Goal: Find specific page/section: Find specific page/section

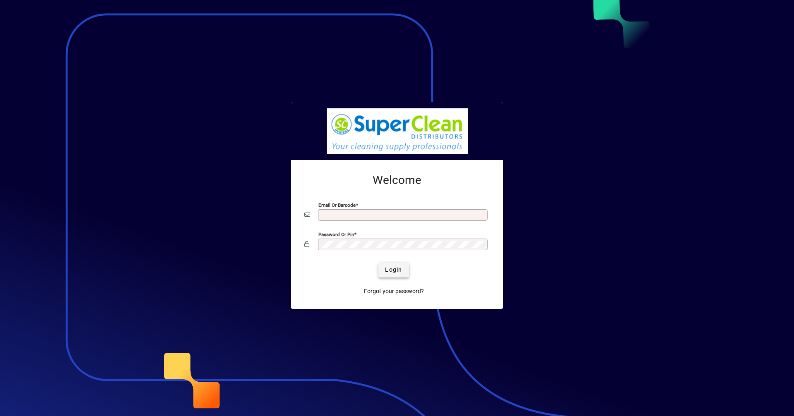
type input "**********"
click at [391, 270] on span "Login" at bounding box center [393, 269] width 17 height 9
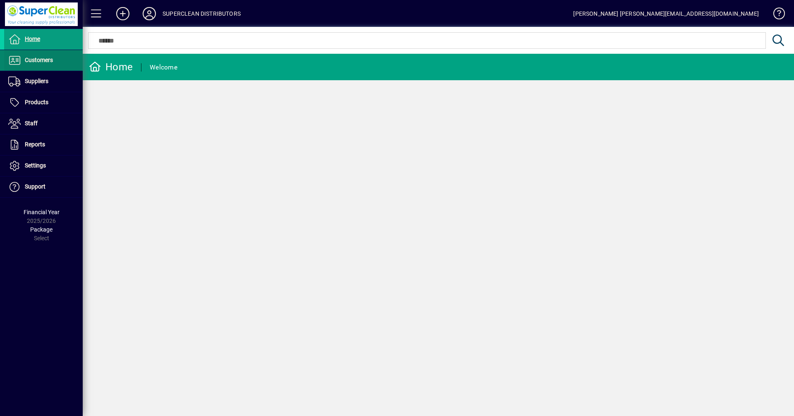
click at [45, 62] on span "Customers" at bounding box center [39, 60] width 28 height 7
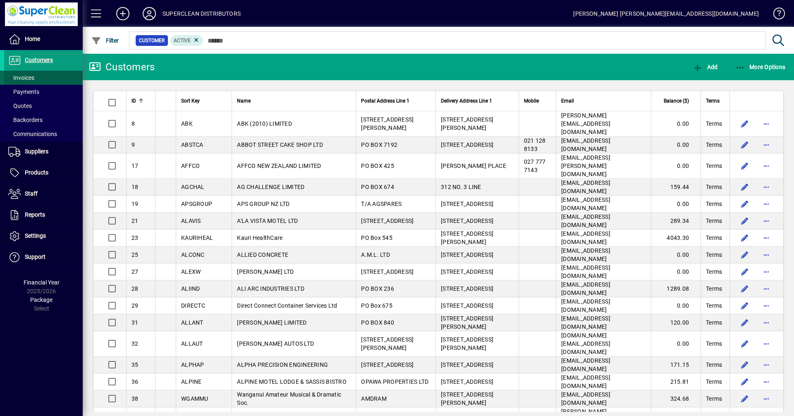
click at [34, 76] on span "Invoices" at bounding box center [21, 77] width 26 height 7
